Goal: Information Seeking & Learning: Learn about a topic

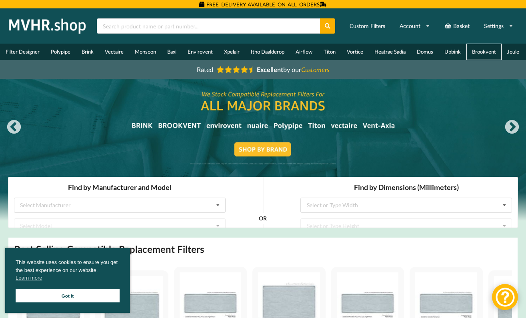
click at [483, 55] on link "Brookvent" at bounding box center [483, 52] width 35 height 16
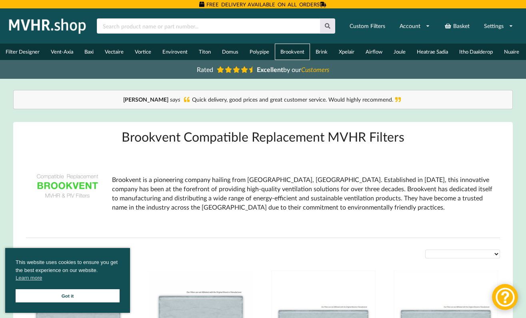
click at [292, 56] on link "Brookvent" at bounding box center [292, 52] width 35 height 16
click at [125, 27] on input "text" at bounding box center [208, 25] width 223 height 15
type input "units"
click at [328, 26] on button at bounding box center [328, 25] width 16 height 15
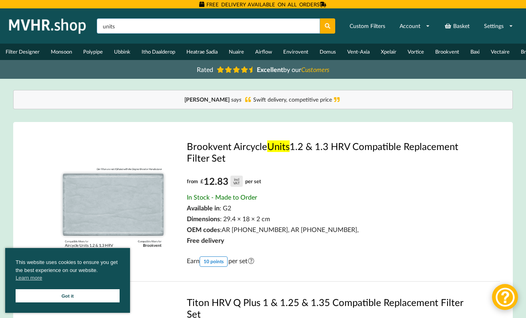
click at [116, 30] on input "units" at bounding box center [208, 25] width 223 height 15
type input "u"
type input "mvhr"
click at [328, 26] on button at bounding box center [328, 25] width 16 height 15
